Goal: Transaction & Acquisition: Subscribe to service/newsletter

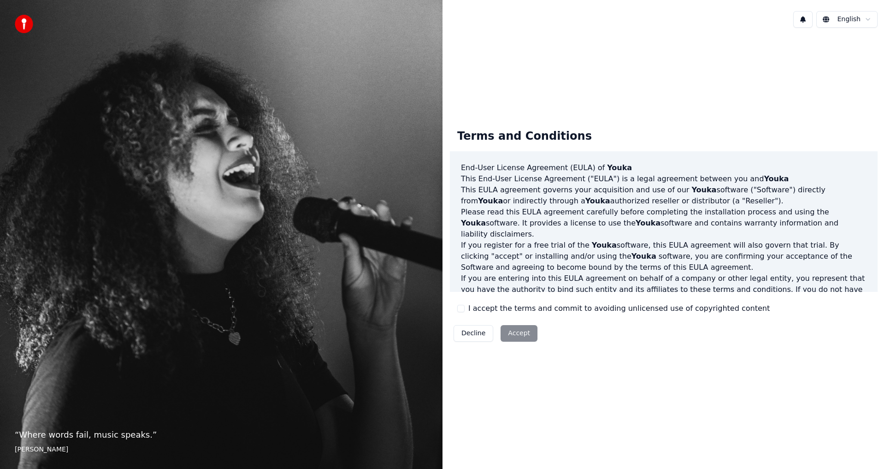
click at [515, 334] on div "Decline Accept" at bounding box center [495, 333] width 91 height 24
click at [860, 17] on html "“ I don't sing because I'm happy; I'm happy because I sing. ” [PERSON_NAME] [PE…" at bounding box center [442, 234] width 885 height 469
click at [633, 86] on html "“ I don't sing because I'm happy; I'm happy because I sing. ” [PERSON_NAME] [PE…" at bounding box center [442, 234] width 885 height 469
click at [759, 240] on p "If you register for a free trial of the Youka software, this [PERSON_NAME] agre…" at bounding box center [664, 256] width 406 height 33
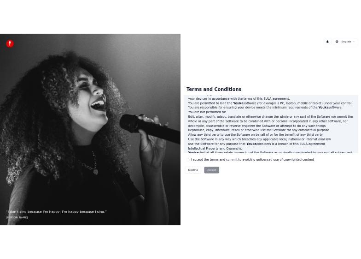
scroll to position [390, 0]
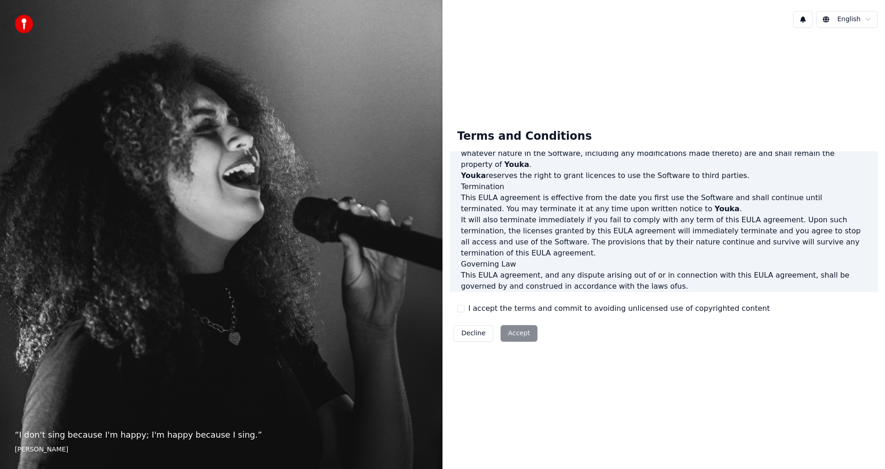
click at [462, 308] on button "I accept the terms and commit to avoiding unlicensed use of copyrighted content" at bounding box center [460, 308] width 7 height 7
click at [505, 335] on button "Accept" at bounding box center [518, 333] width 37 height 17
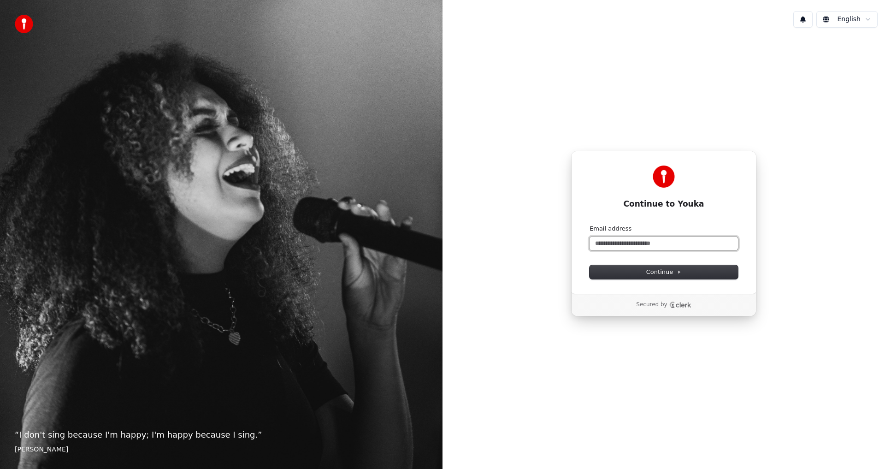
click at [688, 241] on input "Email address" at bounding box center [663, 243] width 148 height 14
